Goal: Task Accomplishment & Management: Use online tool/utility

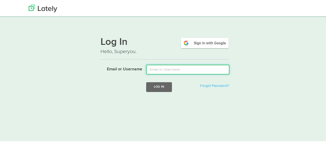
drag, startPoint x: 151, startPoint y: 68, endPoint x: 159, endPoint y: 72, distance: 9.9
click at [151, 68] on input "Email or Username" at bounding box center [187, 69] width 83 height 10
type input "[EMAIL_ADDRESS][DOMAIN_NAME]"
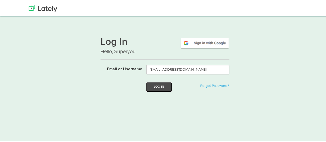
click at [165, 84] on button "Log In" at bounding box center [159, 86] width 26 height 10
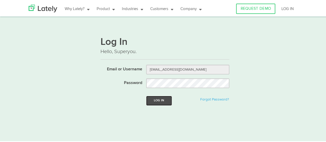
click at [155, 99] on button "Log In" at bounding box center [159, 100] width 26 height 10
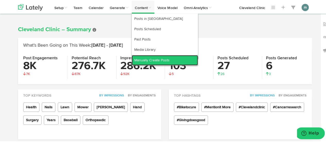
click at [151, 61] on link "Manually Create Posts" at bounding box center [165, 59] width 66 height 10
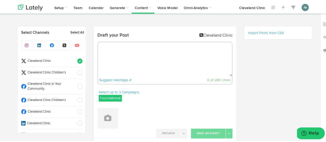
radio input "true"
select select "10"
select select "38"
click at [115, 47] on textarea at bounding box center [165, 59] width 134 height 34
paste textarea "Home remedies that can often bring immediate relief: https://cle.clinic/3VnNCMs"
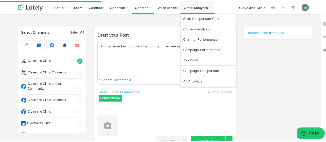
type textarea "Home remedies that can often bring immediate relief: https://cle.clinic/3VnNCMs"
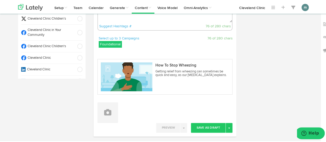
scroll to position [77, 0]
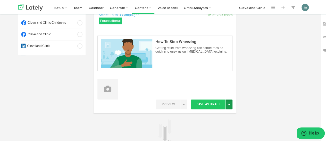
click at [229, 105] on button "Toggle Dropdown" at bounding box center [229, 104] width 7 height 10
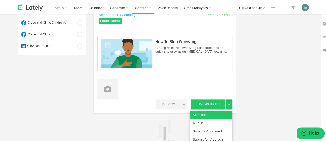
click at [223, 114] on link "Schedule" at bounding box center [211, 114] width 42 height 8
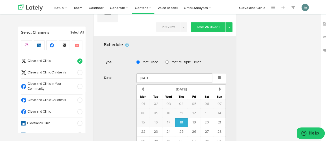
scroll to position [232, 0]
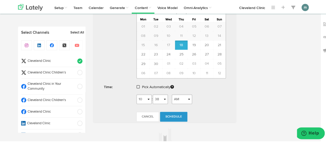
click at [138, 85] on link at bounding box center [139, 87] width 4 height 4
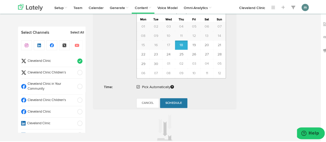
click at [178, 101] on span "Schedule" at bounding box center [173, 102] width 16 height 3
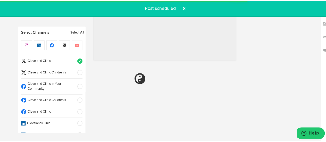
radio input "true"
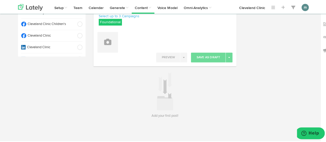
scroll to position [24, 0]
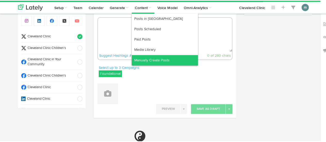
radio input "true"
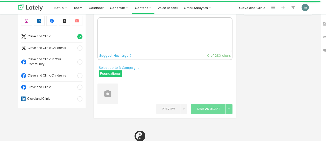
select select "10"
select select "39"
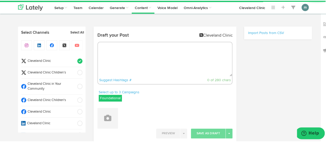
click at [139, 58] on textarea at bounding box center [165, 59] width 134 height 34
paste textarea "If you’re seeing gua sha on social media for the first time, you might assume i…"
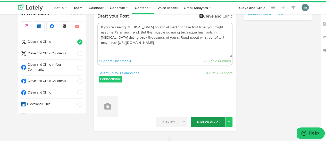
scroll to position [52, 0]
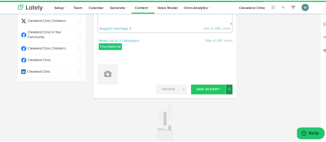
type textarea "If you’re seeing gua sha on social media for the first time, you might assume i…"
click at [226, 89] on button "Toggle Dropdown" at bounding box center [229, 89] width 7 height 10
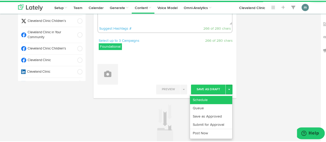
click at [223, 96] on link "Schedule" at bounding box center [211, 99] width 42 height 8
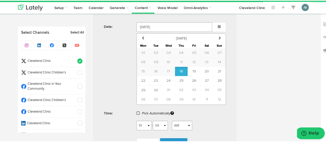
scroll to position [217, 0]
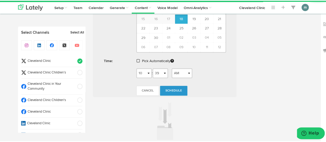
click at [137, 59] on span at bounding box center [138, 60] width 3 height 4
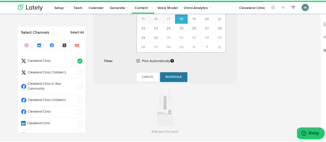
click at [175, 76] on span "Schedule" at bounding box center [173, 76] width 16 height 3
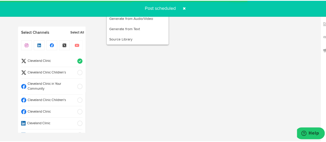
radio input "true"
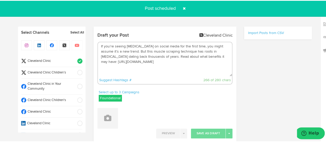
scroll to position [0, 0]
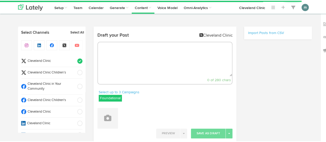
select select "10"
select select "39"
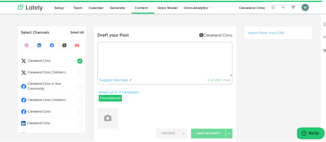
drag, startPoint x: 142, startPoint y: 65, endPoint x: 142, endPoint y: 61, distance: 3.6
click at [142, 64] on textarea at bounding box center [165, 59] width 134 height 34
paste textarea "The psychology at play when high hopes influence your reality: https://cle.clin…"
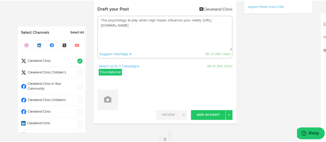
scroll to position [77, 0]
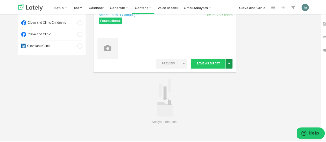
type textarea "The psychology at play when high hopes influence your reality: https://cle.clin…"
click at [228, 64] on button "Toggle Dropdown" at bounding box center [229, 63] width 7 height 10
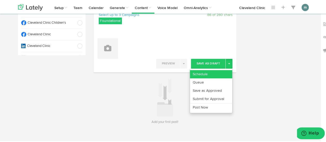
click at [225, 72] on link "Schedule" at bounding box center [211, 73] width 42 height 8
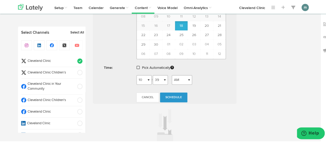
scroll to position [232, 0]
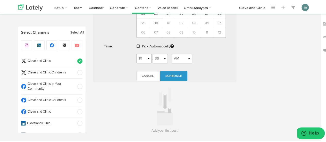
click at [137, 45] on span at bounding box center [138, 46] width 3 height 4
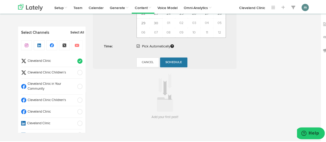
click at [176, 61] on span "Schedule" at bounding box center [173, 61] width 16 height 3
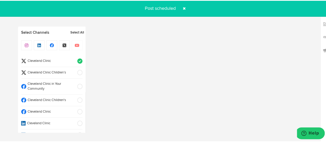
radio input "true"
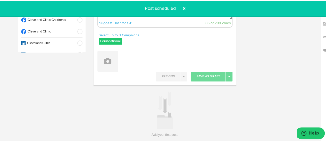
scroll to position [0, 0]
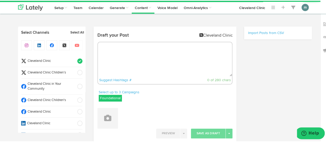
radio input "true"
select select "10"
select select "40"
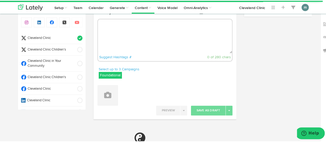
click at [112, 36] on textarea at bounding box center [165, 36] width 134 height 34
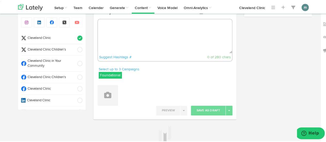
paste textarea "How to tell if you have a cold or [MEDICAL_DATA] + tips for treating your sympt…"
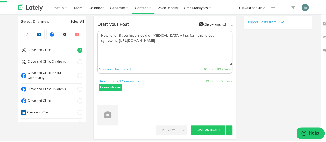
scroll to position [0, 0]
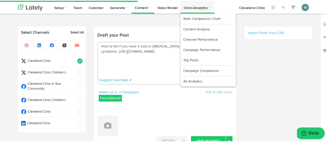
type textarea "How to tell if you have a cold or [MEDICAL_DATA] + tips for treating your sympt…"
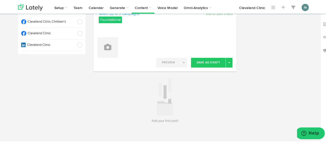
scroll to position [84, 0]
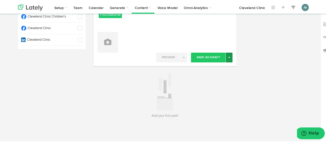
click at [228, 56] on span "button" at bounding box center [229, 56] width 2 height 1
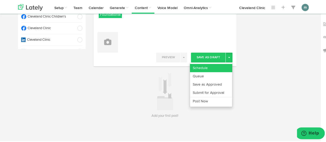
click at [216, 69] on link "Schedule" at bounding box center [211, 67] width 42 height 8
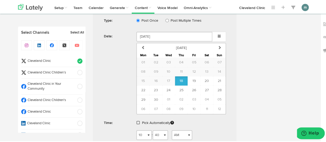
scroll to position [212, 0]
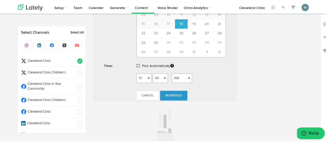
click at [137, 63] on span at bounding box center [138, 65] width 3 height 4
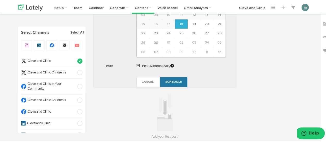
click at [171, 81] on span "Schedule" at bounding box center [173, 81] width 16 height 3
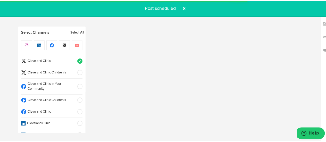
radio input "true"
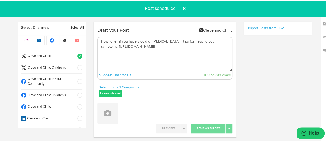
scroll to position [0, 0]
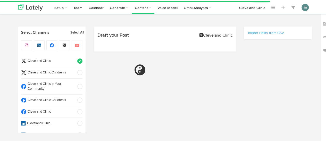
select select "10"
select select "41"
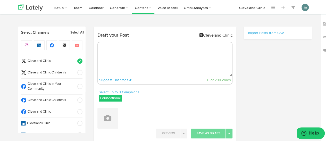
click at [47, 60] on span "Cleveland Clinic" at bounding box center [50, 60] width 48 height 5
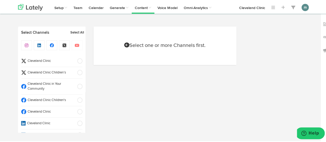
click at [51, 109] on span "Cleveland Clinic" at bounding box center [50, 111] width 48 height 5
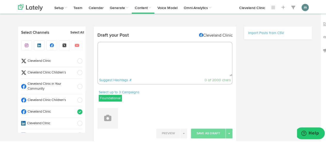
radio input "true"
select select "10"
select select "41"
click at [117, 56] on textarea at bounding box center [165, 59] width 134 height 34
paste textarea "Home remedies that can often bring immediate relief: [URL][DOMAIN_NAME]"
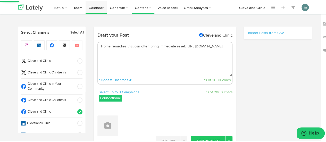
type textarea "Home remedies that can often bring immediate relief: [URL][DOMAIN_NAME]"
select select "11"
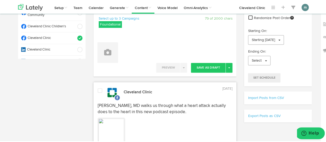
scroll to position [77, 0]
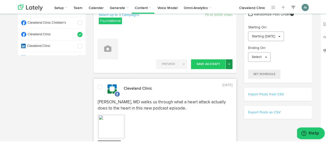
click at [228, 63] on span "button" at bounding box center [229, 63] width 2 height 1
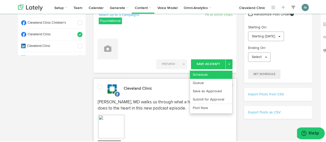
click at [221, 71] on link "Schedule" at bounding box center [211, 74] width 42 height 8
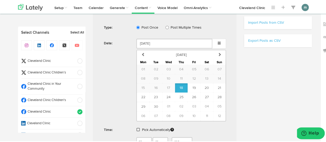
scroll to position [180, 0]
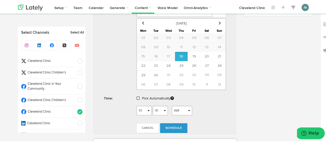
click at [137, 96] on span at bounding box center [138, 98] width 3 height 4
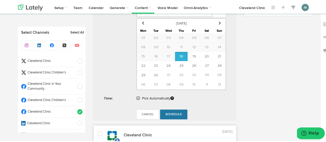
click at [173, 112] on span "Schedule" at bounding box center [173, 113] width 16 height 3
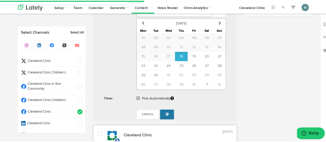
radio input "true"
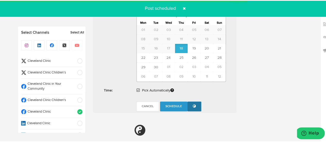
scroll to position [309, 0]
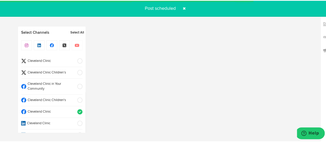
select select "11"
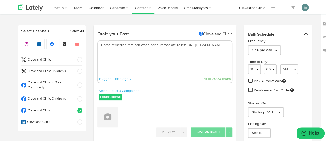
scroll to position [0, 0]
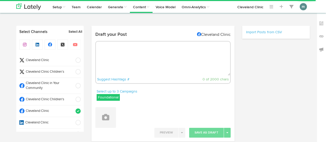
radio input "true"
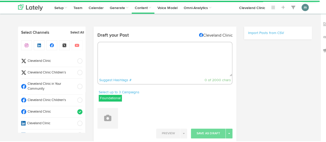
select select "10"
select select "42"
click at [115, 52] on textarea at bounding box center [165, 59] width 134 height 34
paste textarea "If you’re seeing [MEDICAL_DATA] on social media for the first time, you might a…"
type textarea "If you’re seeing [MEDICAL_DATA] on social media for the first time, you might a…"
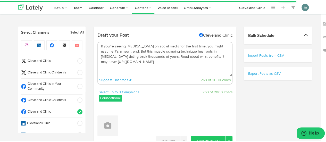
select select "11"
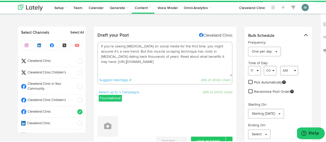
scroll to position [52, 0]
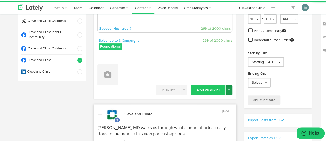
type textarea "If you’re seeing [MEDICAL_DATA] on social media for the first time, you might a…"
click at [227, 90] on button "Toggle Dropdown" at bounding box center [229, 89] width 7 height 10
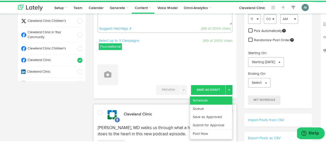
click at [223, 97] on link "Schedule" at bounding box center [211, 100] width 42 height 8
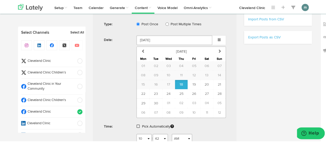
scroll to position [155, 0]
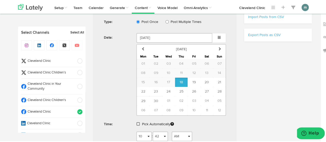
click at [137, 122] on span at bounding box center [138, 123] width 3 height 4
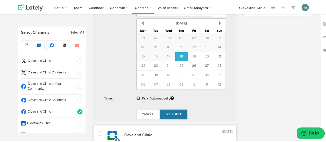
click at [170, 112] on span "Schedule" at bounding box center [173, 113] width 16 height 3
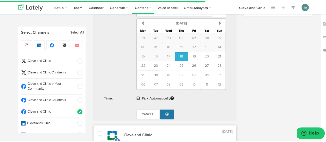
radio input "true"
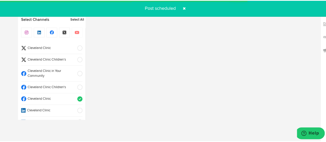
scroll to position [304, 0]
select select "11"
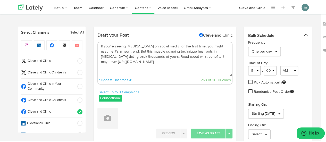
scroll to position [26, 0]
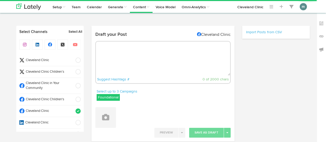
radio input "true"
select select "10"
select select "44"
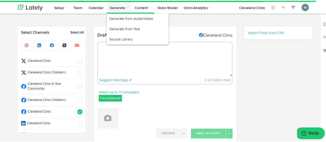
select select "11"
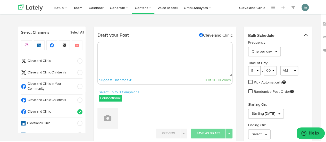
click at [106, 46] on textarea at bounding box center [165, 59] width 134 height 34
paste textarea "The psychology at play when high hopes influence your reality: [URL][DOMAIN_NAM…"
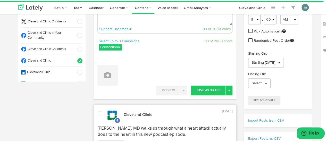
scroll to position [52, 0]
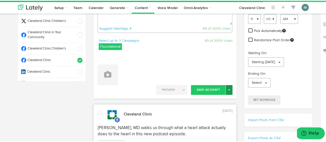
type textarea "The psychology at play when high hopes influence your reality: [URL][DOMAIN_NAM…"
click at [229, 88] on button "Toggle Dropdown" at bounding box center [229, 89] width 7 height 10
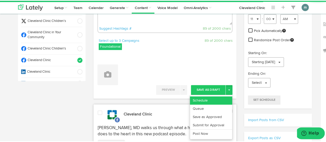
click at [219, 97] on link "Schedule" at bounding box center [211, 100] width 42 height 8
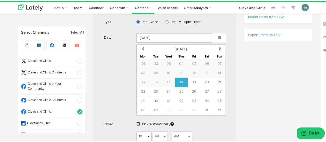
scroll to position [180, 0]
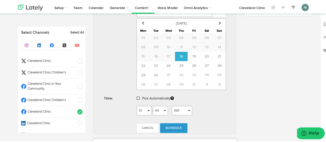
click at [137, 96] on span at bounding box center [138, 98] width 3 height 4
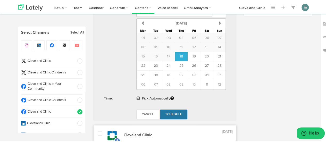
click at [172, 113] on span "Schedule" at bounding box center [173, 113] width 16 height 3
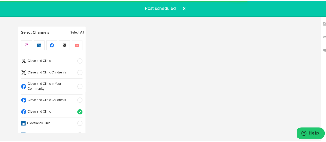
radio input "true"
select select "11"
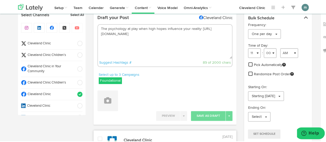
scroll to position [0, 0]
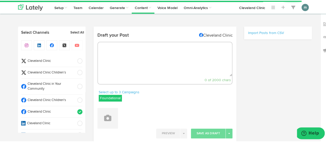
select select "10"
select select "45"
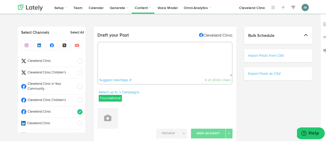
select select "11"
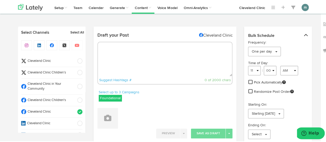
click at [136, 51] on textarea at bounding box center [165, 59] width 134 height 34
paste textarea "How to tell if you have a cold or [MEDICAL_DATA] + tips for treating your sympt…"
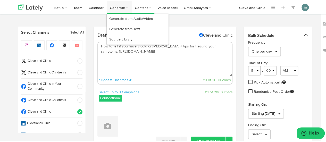
type textarea "How to tell if you have a cold or [MEDICAL_DATA] + tips for treating your sympt…"
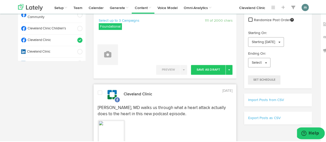
scroll to position [77, 0]
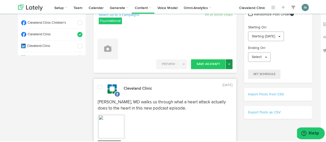
click at [228, 62] on button "Toggle Dropdown" at bounding box center [229, 64] width 7 height 10
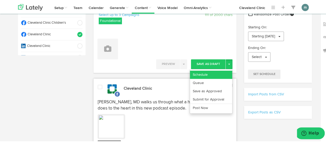
click at [217, 72] on link "Schedule" at bounding box center [211, 74] width 42 height 8
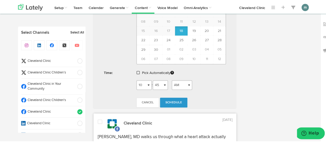
scroll to position [206, 0]
click at [137, 70] on span at bounding box center [138, 72] width 3 height 4
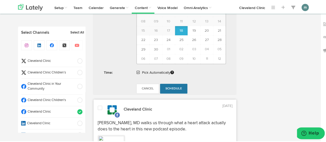
click at [175, 86] on span "Schedule" at bounding box center [173, 87] width 16 height 3
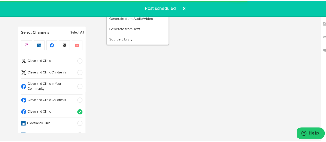
radio input "true"
select select "11"
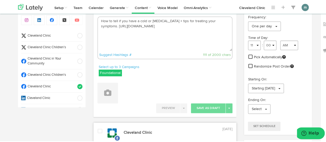
scroll to position [26, 0]
